Goal: Communication & Community: Share content

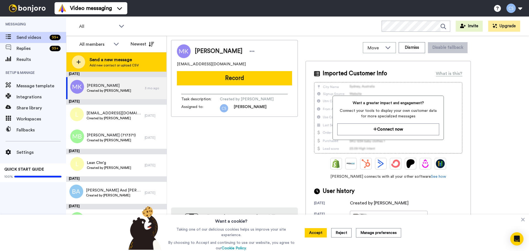
click at [129, 62] on span "Send a new message" at bounding box center [113, 59] width 49 height 7
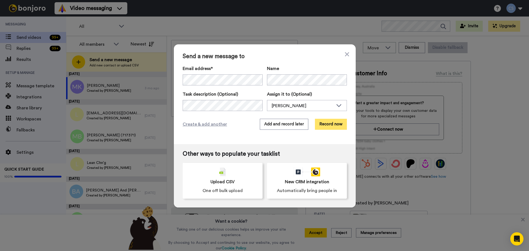
click at [327, 122] on button "Record now" at bounding box center [331, 124] width 32 height 11
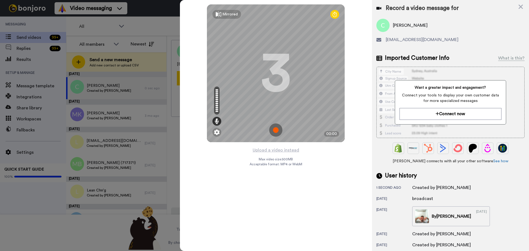
click at [275, 132] on img at bounding box center [275, 129] width 13 height 13
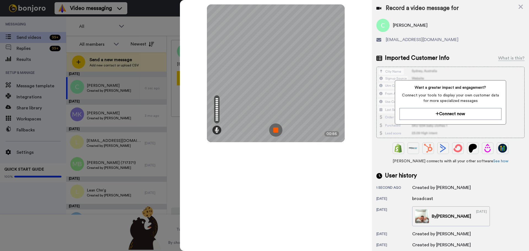
drag, startPoint x: 274, startPoint y: 130, endPoint x: 279, endPoint y: 131, distance: 4.9
click at [275, 130] on img at bounding box center [275, 129] width 13 height 13
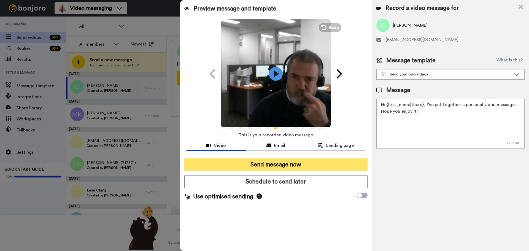
click at [310, 161] on button "Send message now" at bounding box center [275, 164] width 183 height 13
